Goal: Information Seeking & Learning: Learn about a topic

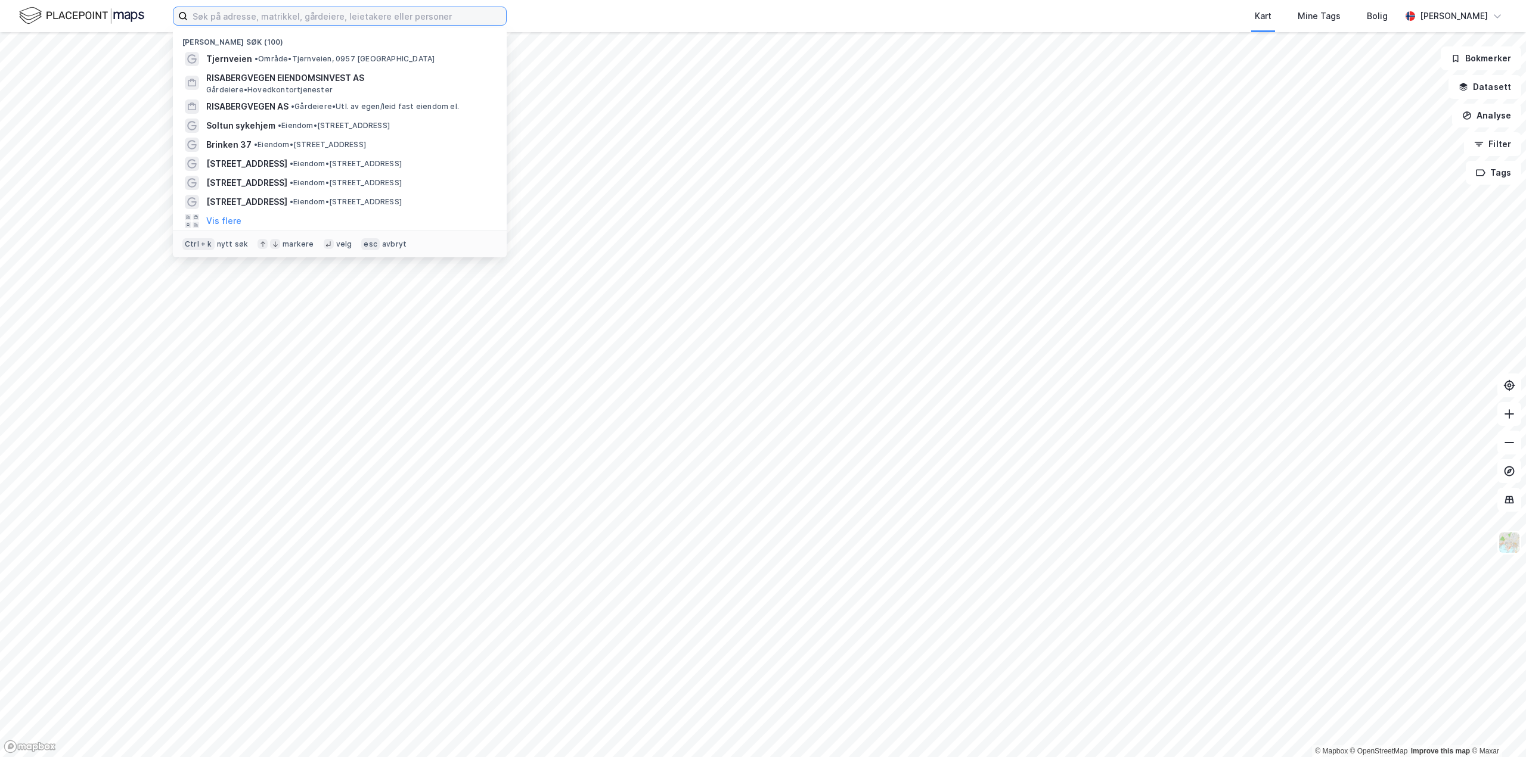
click at [251, 15] on input at bounding box center [347, 16] width 318 height 18
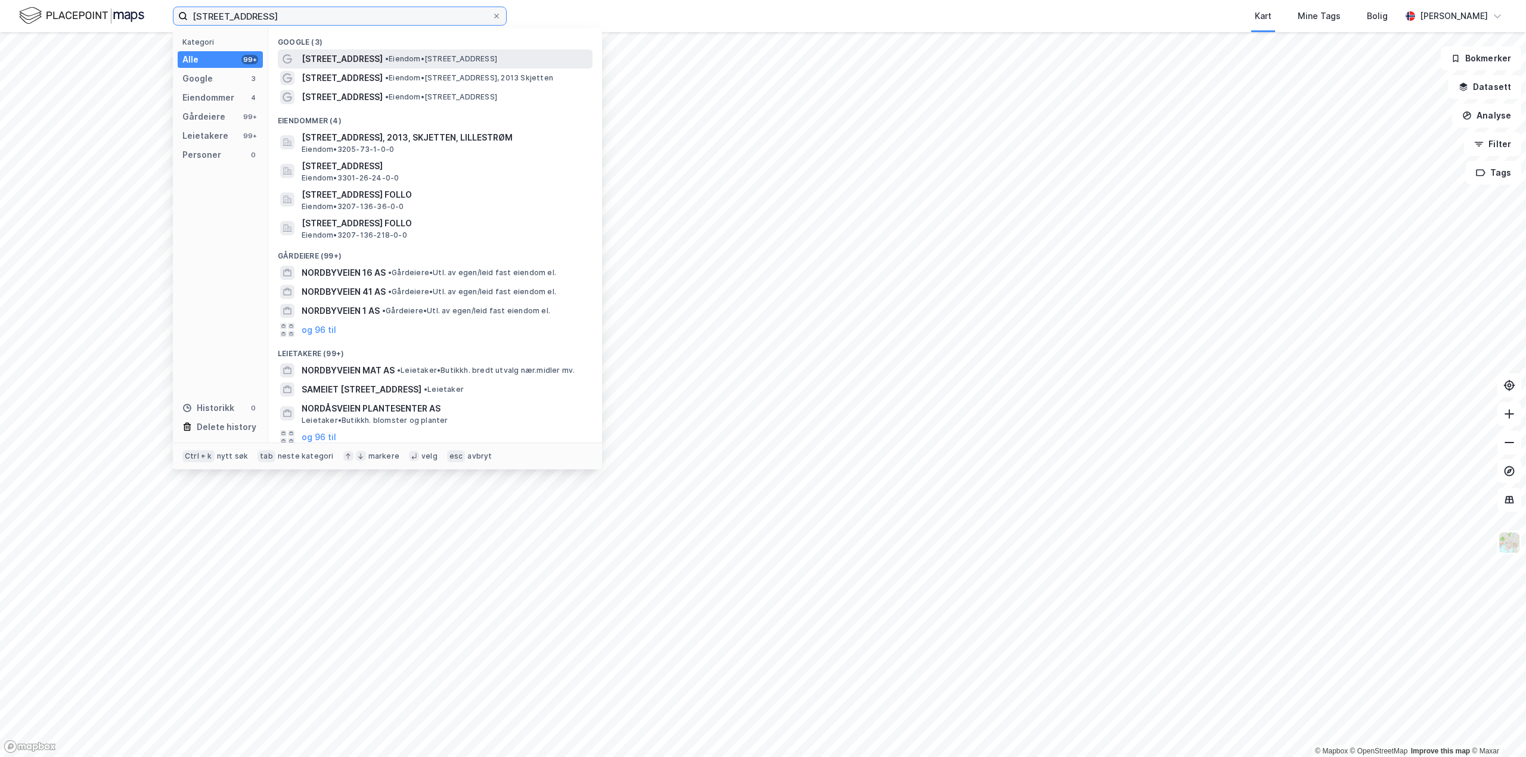
type input "[STREET_ADDRESS]"
click at [456, 54] on span "• Eiendom • [STREET_ADDRESS]" at bounding box center [441, 59] width 112 height 10
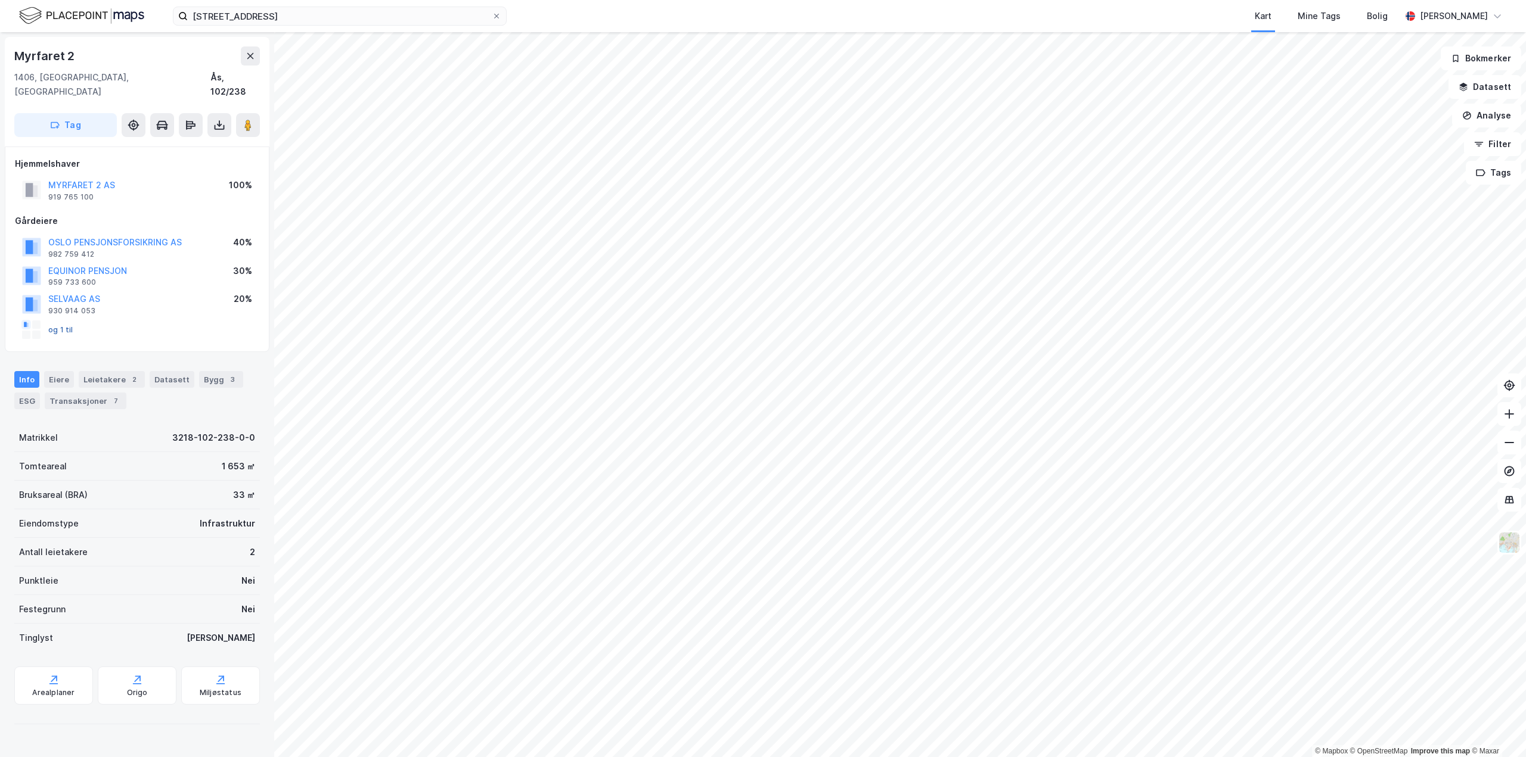
click at [0, 0] on button "og 1 til" at bounding box center [0, 0] width 0 height 0
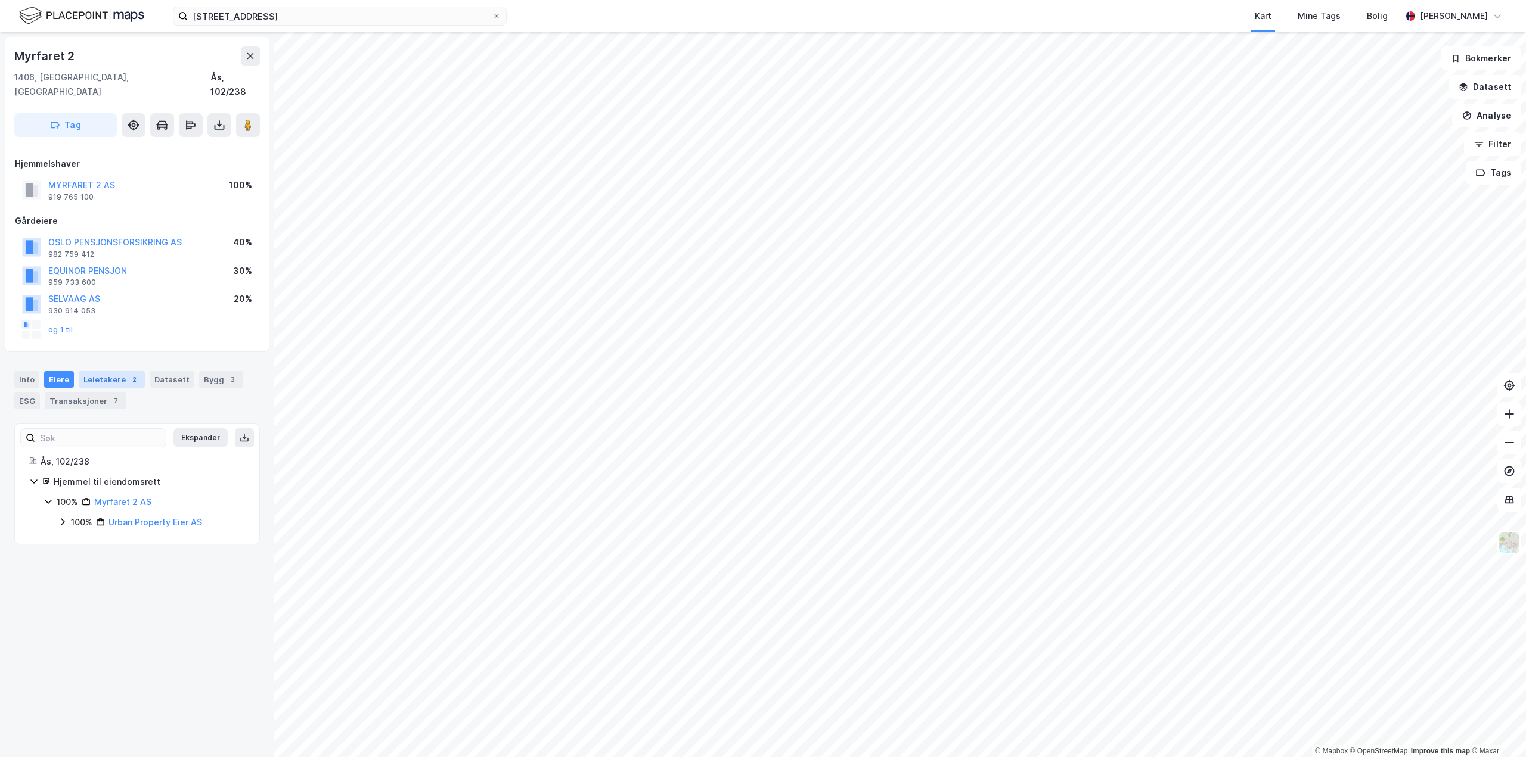
click at [111, 371] on div "Leietakere 2" at bounding box center [112, 379] width 66 height 17
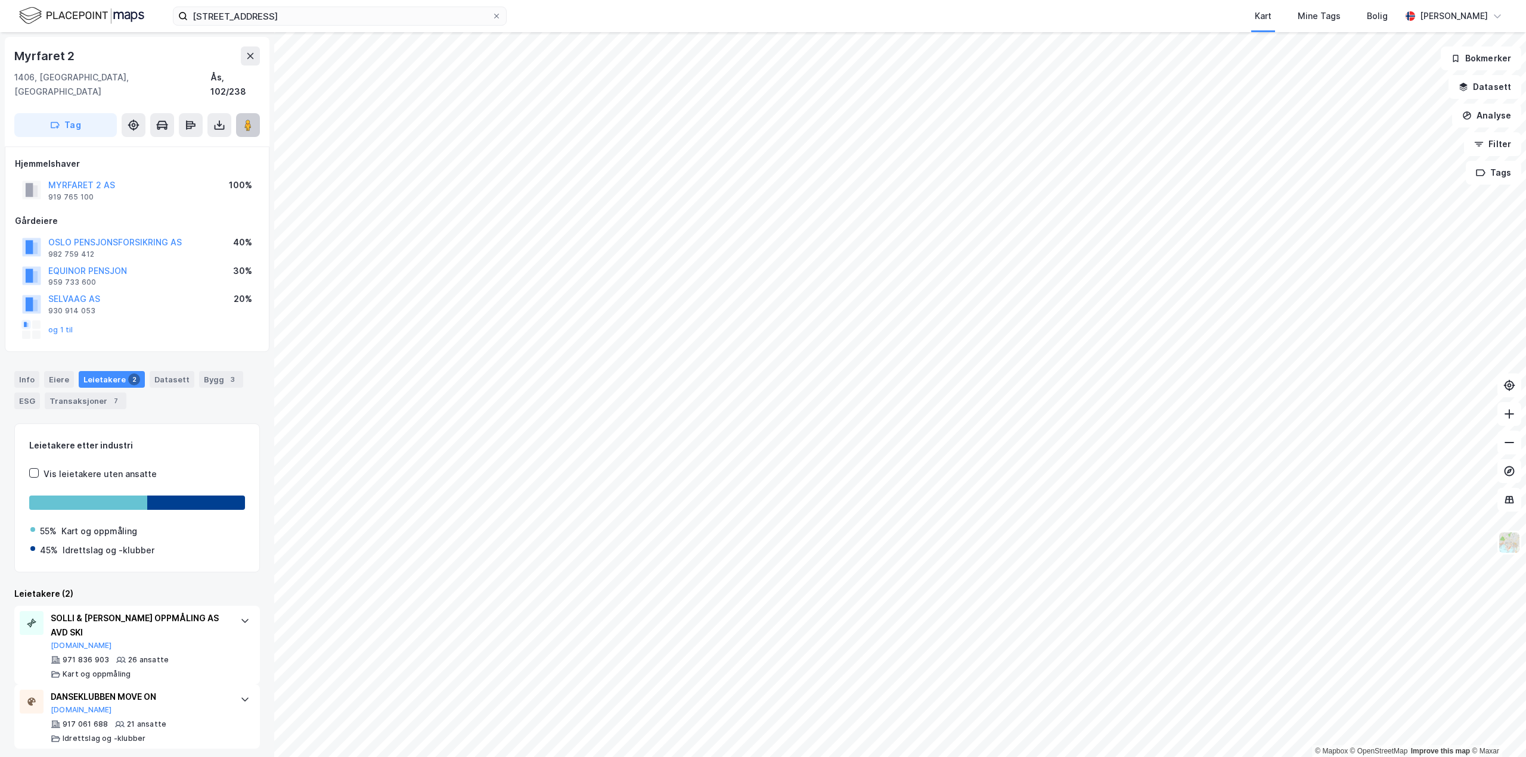
click at [247, 119] on image at bounding box center [247, 125] width 7 height 12
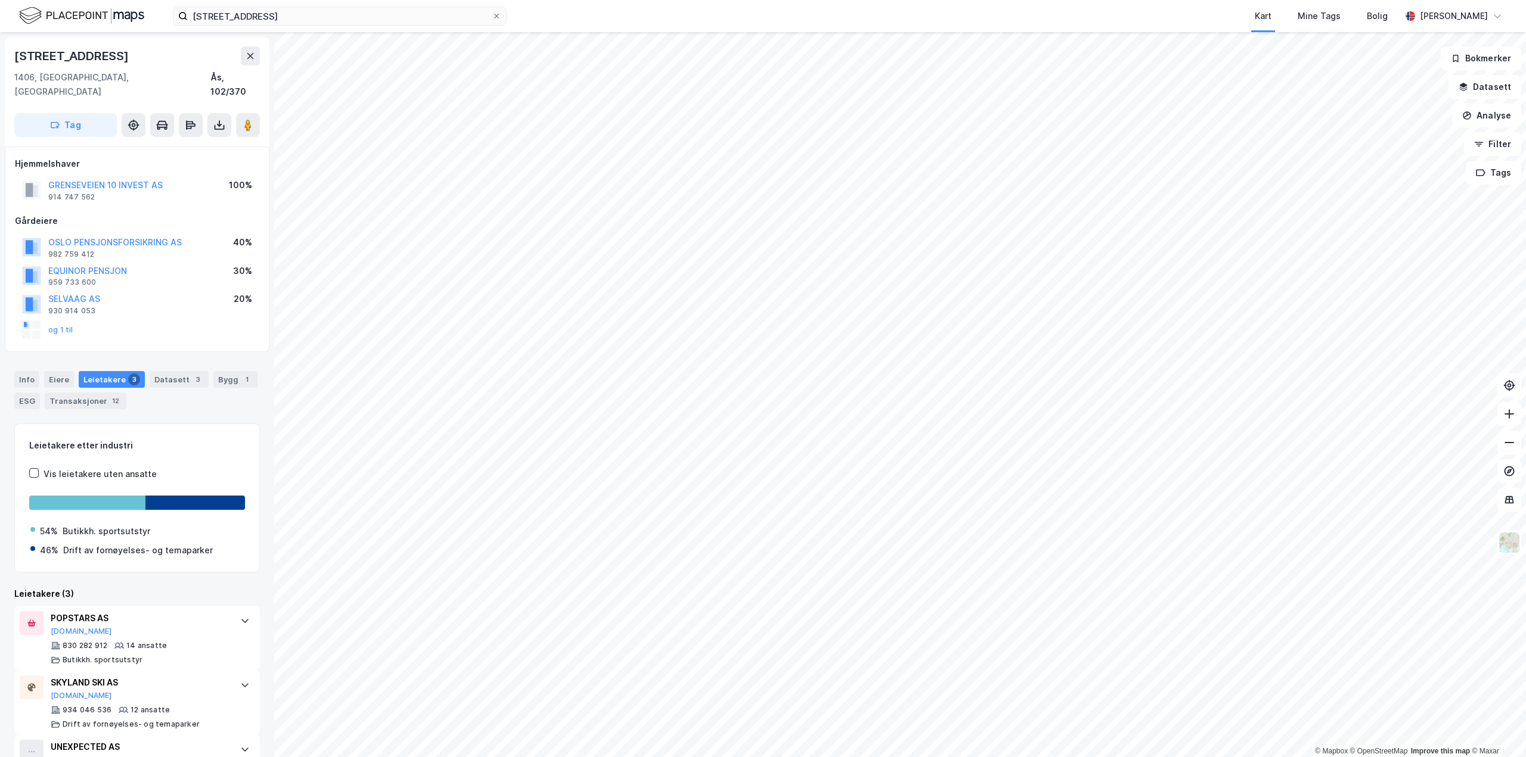
scroll to position [42, 0]
